Goal: Task Accomplishment & Management: Manage account settings

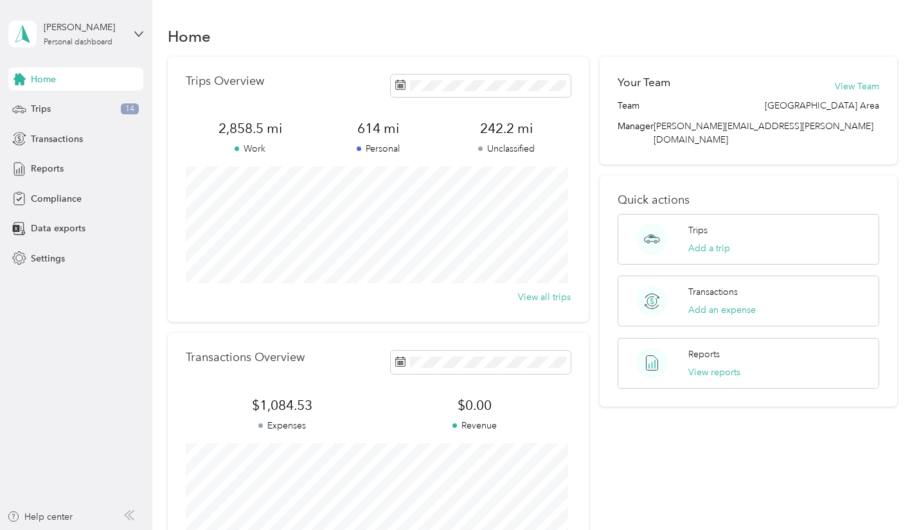
click at [40, 102] on div "Trips 14" at bounding box center [75, 109] width 135 height 23
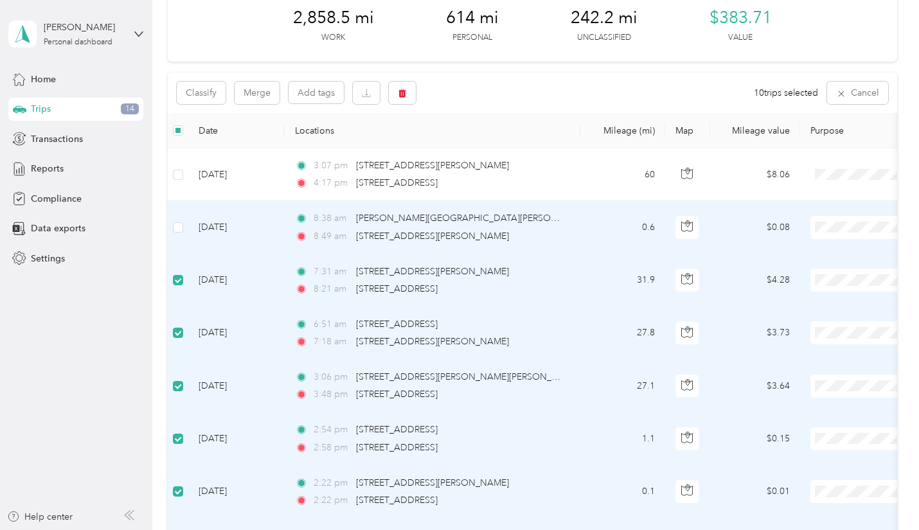
scroll to position [63, 0]
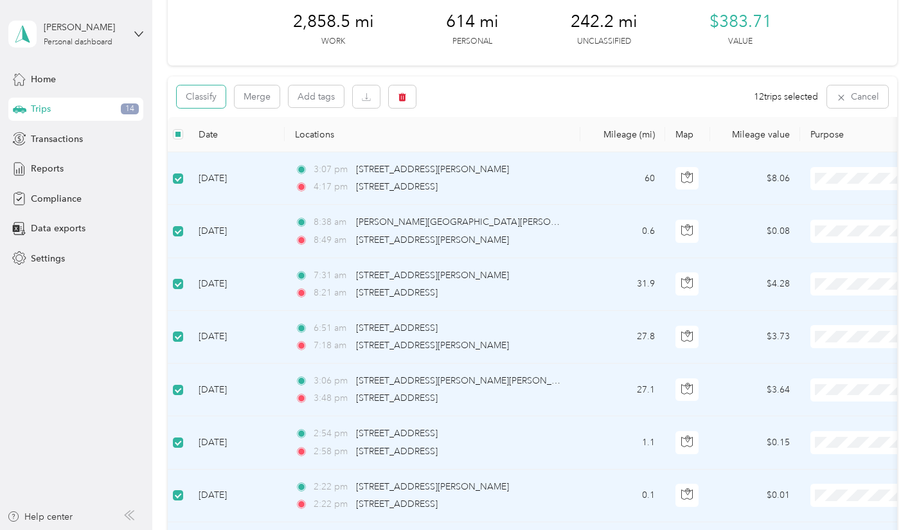
click at [197, 100] on button "Classify" at bounding box center [201, 96] width 49 height 22
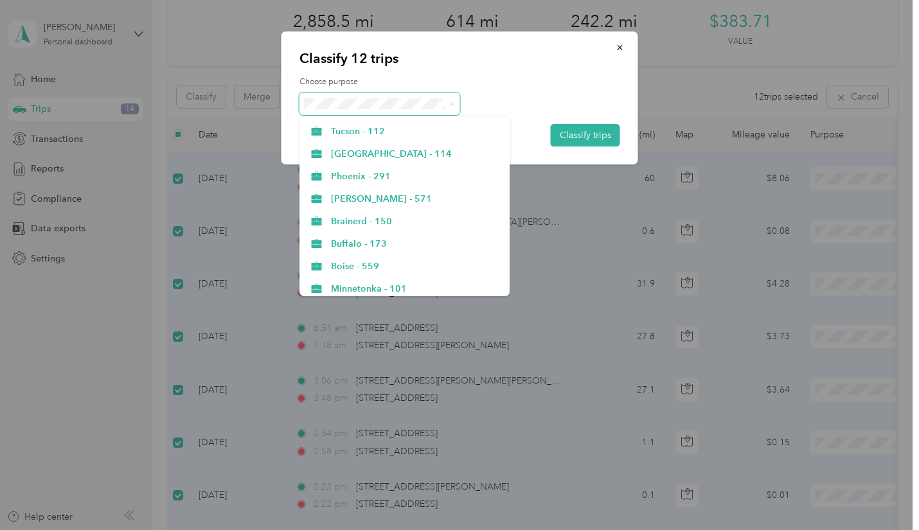
scroll to position [386, 0]
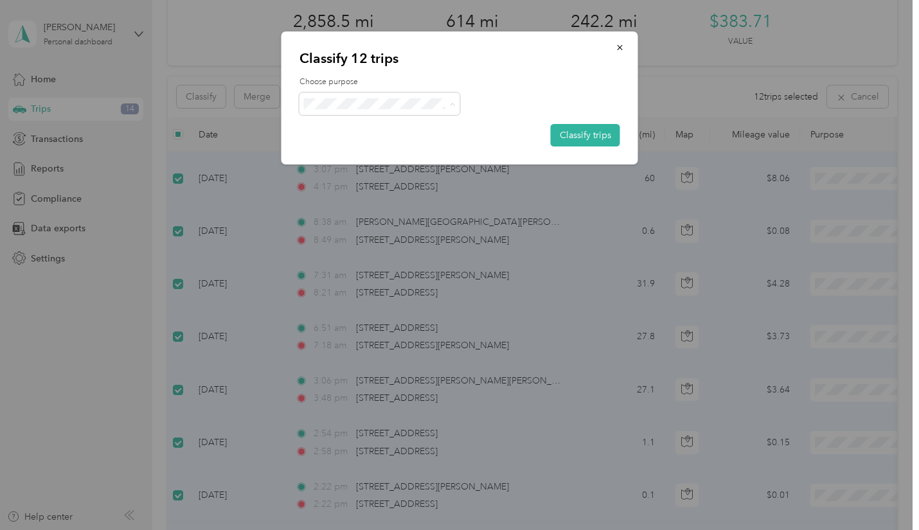
click at [382, 236] on span "Buffalo - 173" at bounding box center [416, 236] width 170 height 13
click at [576, 130] on button "Classify trips" at bounding box center [585, 135] width 69 height 22
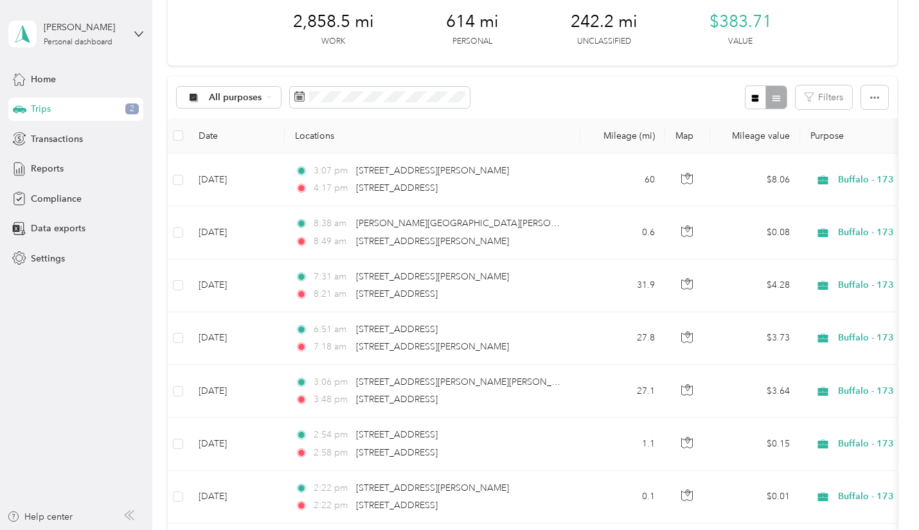
click at [67, 166] on div "Reports" at bounding box center [75, 168] width 135 height 23
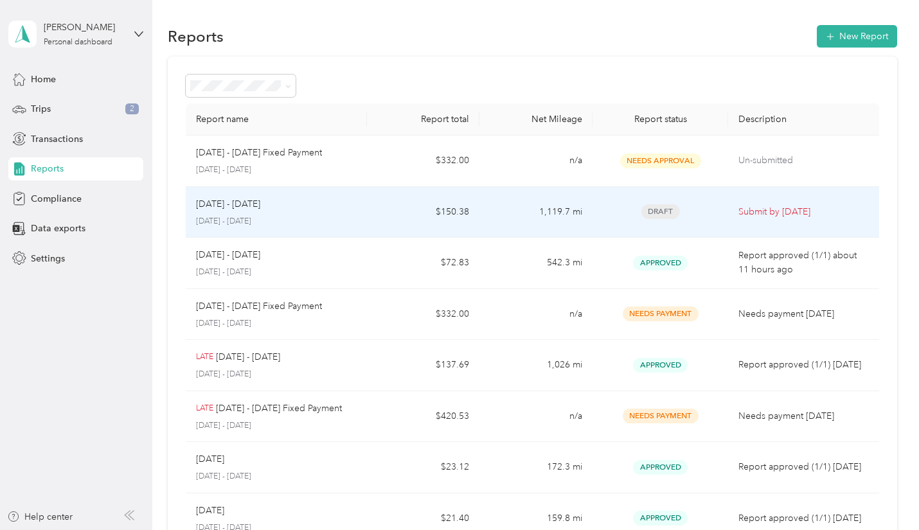
click at [510, 217] on td "1,119.7 mi" at bounding box center [535, 212] width 113 height 51
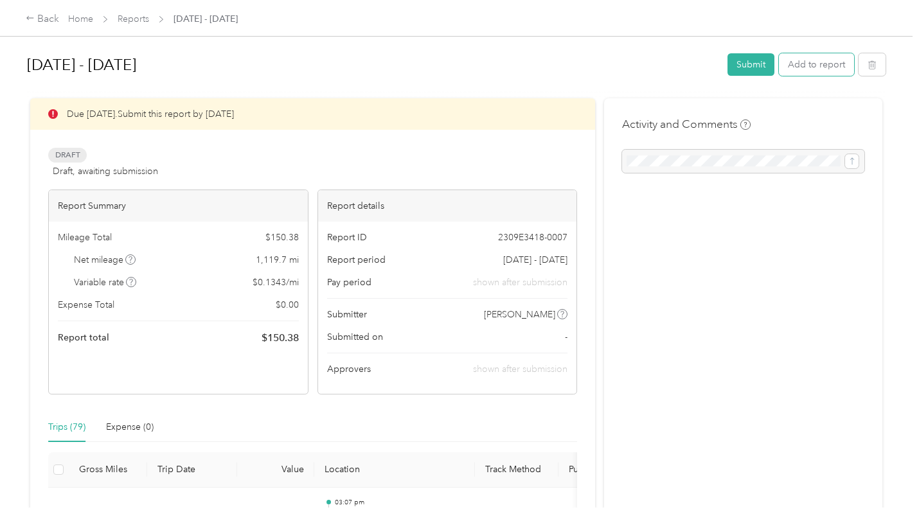
click at [797, 68] on button "Add to report" at bounding box center [816, 64] width 75 height 22
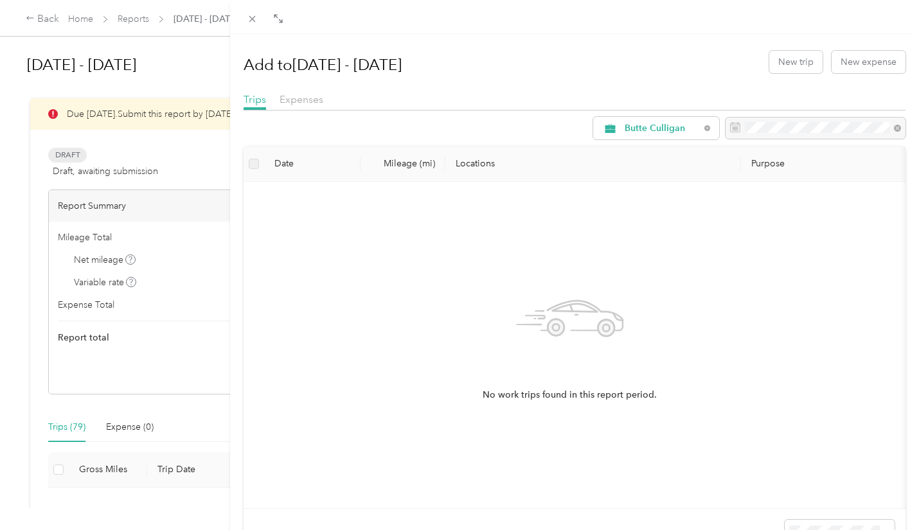
click at [706, 127] on icon at bounding box center [707, 128] width 3 height 3
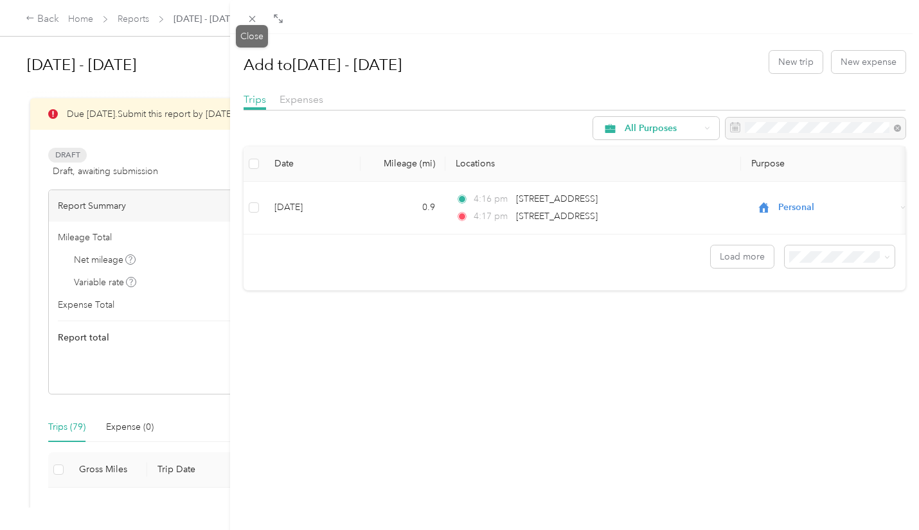
click at [248, 19] on icon at bounding box center [252, 18] width 11 height 11
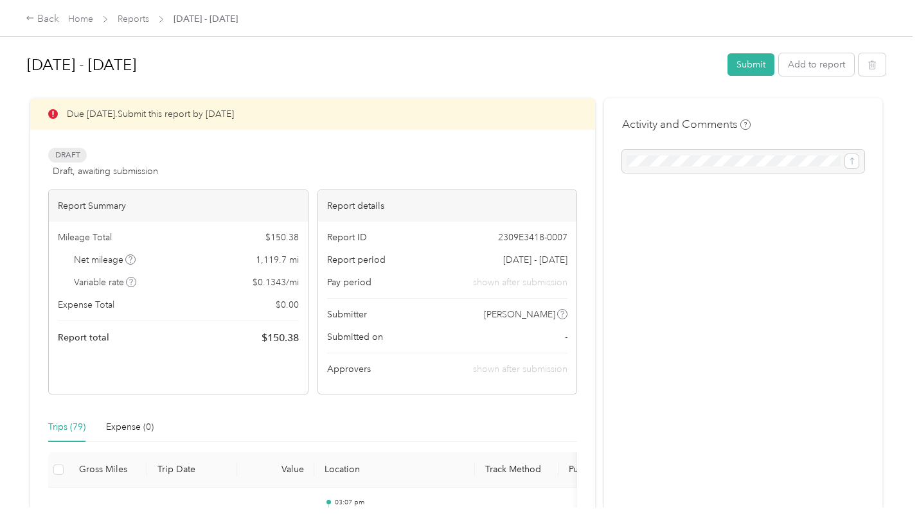
click at [751, 64] on button "Submit" at bounding box center [750, 64] width 47 height 22
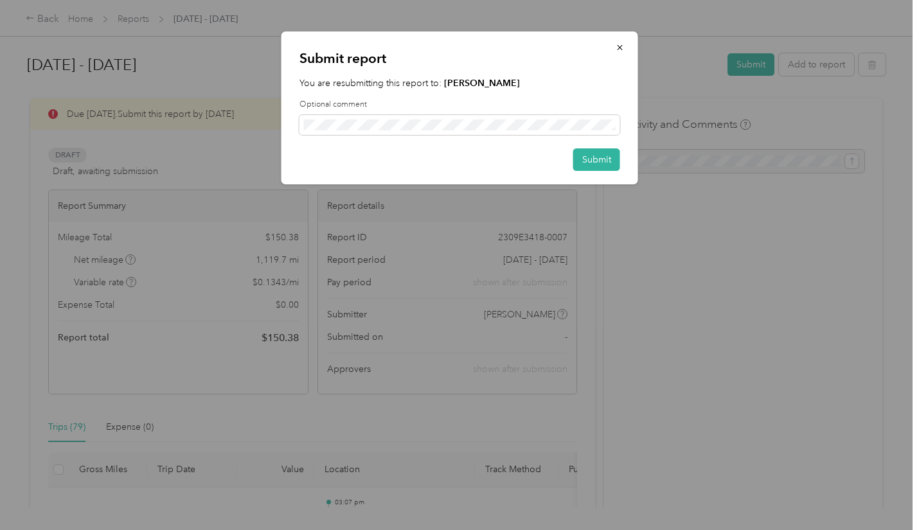
click at [601, 158] on button "Submit" at bounding box center [596, 159] width 47 height 22
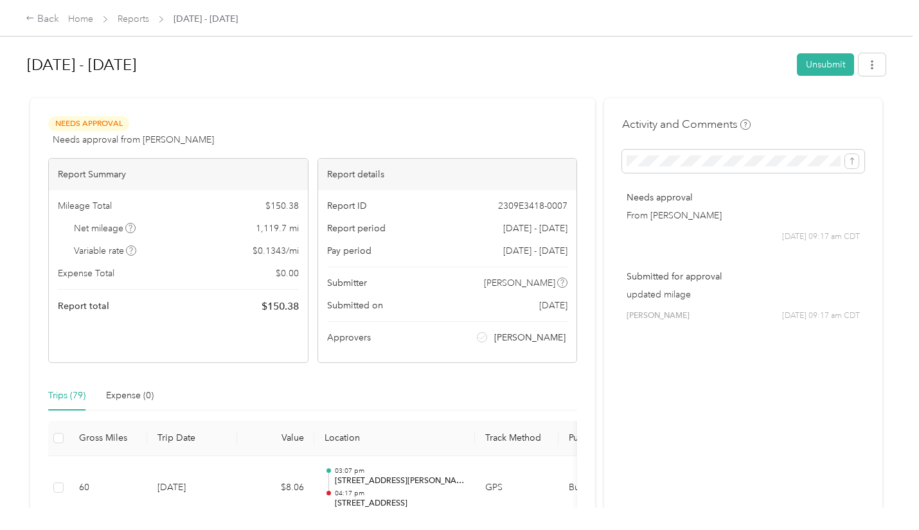
click at [39, 15] on div "Back" at bounding box center [42, 19] width 33 height 15
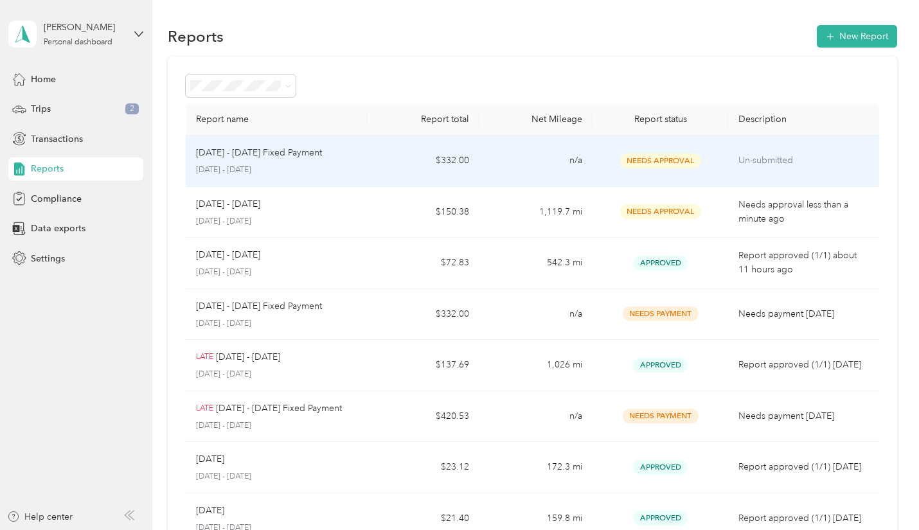
click at [495, 157] on td "n/a" at bounding box center [535, 161] width 113 height 51
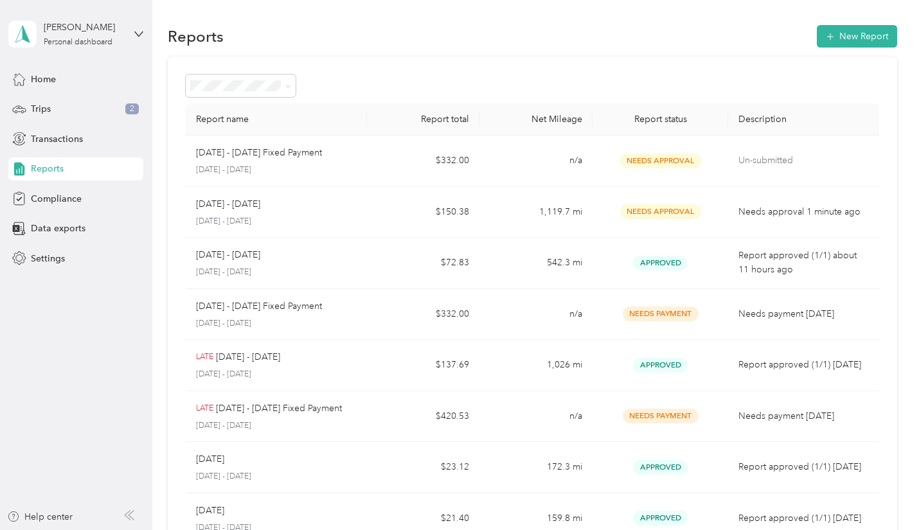
click at [64, 107] on div "Trips 2" at bounding box center [75, 109] width 135 height 23
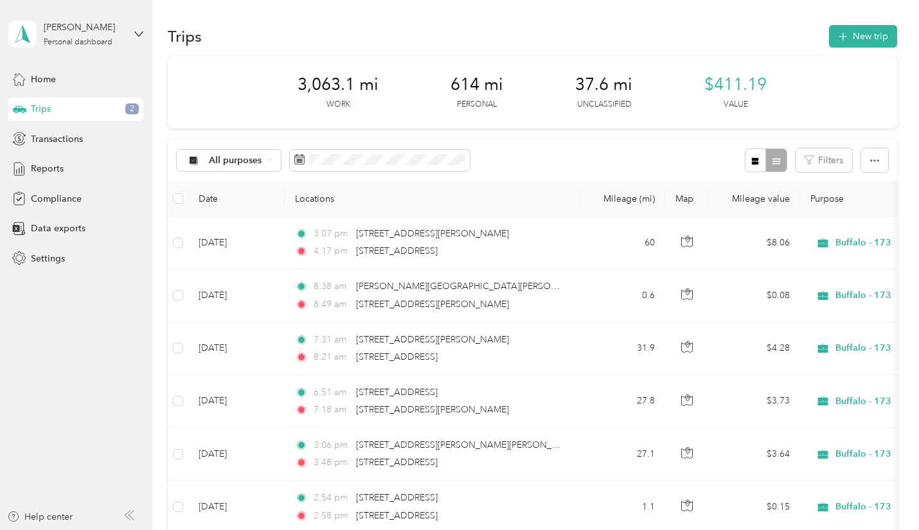
click at [64, 136] on span "Transactions" at bounding box center [57, 138] width 52 height 13
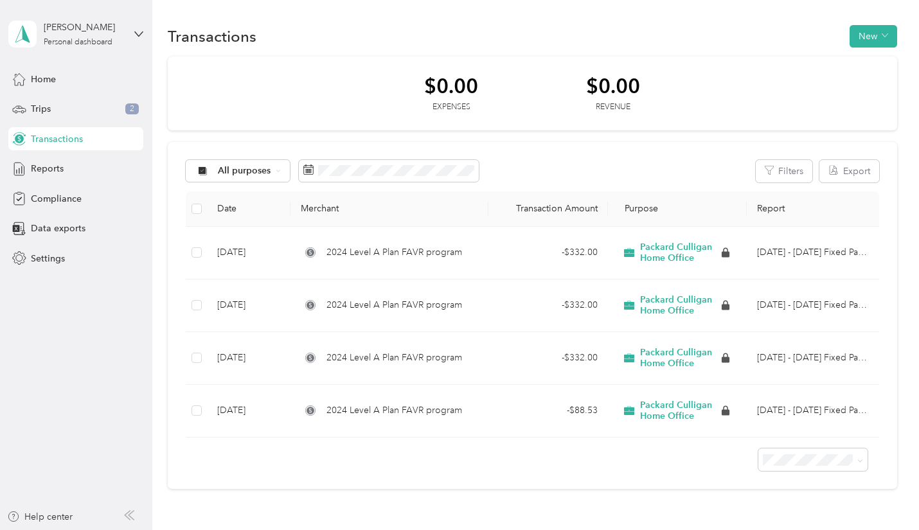
click at [62, 116] on div "Trips 2" at bounding box center [75, 109] width 135 height 23
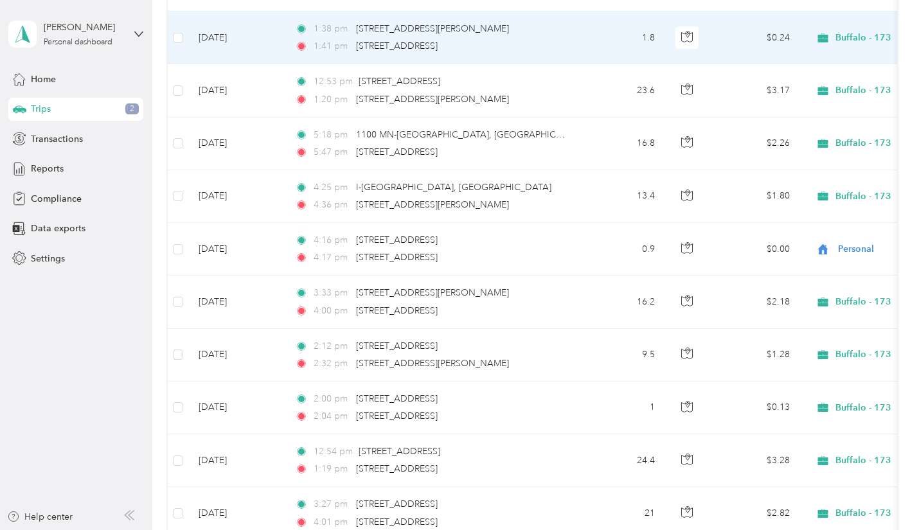
scroll to position [643, 0]
